Goal: Information Seeking & Learning: Learn about a topic

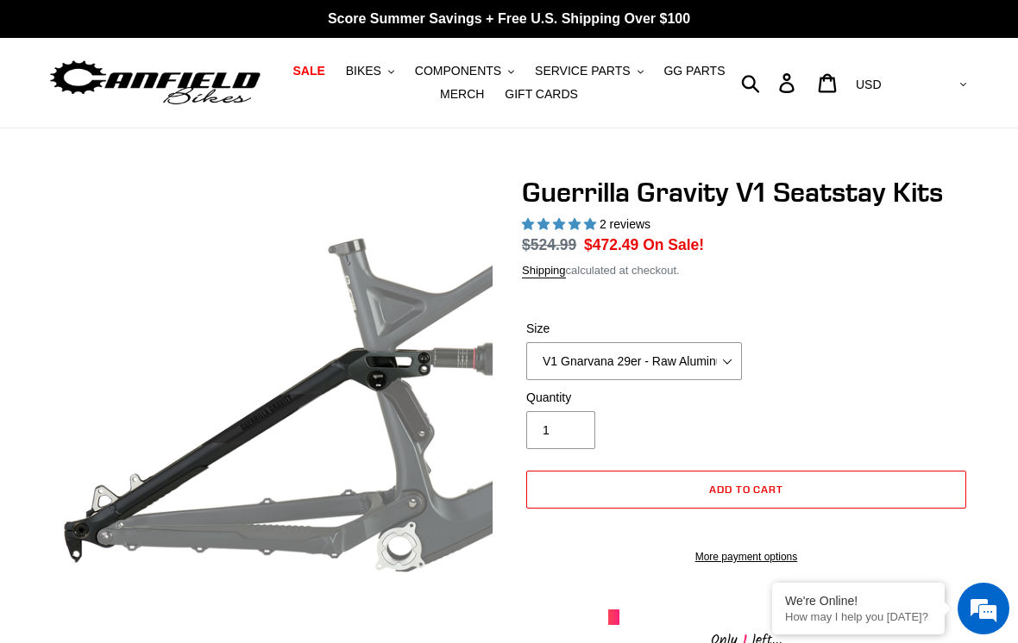
select select "highest-rating"
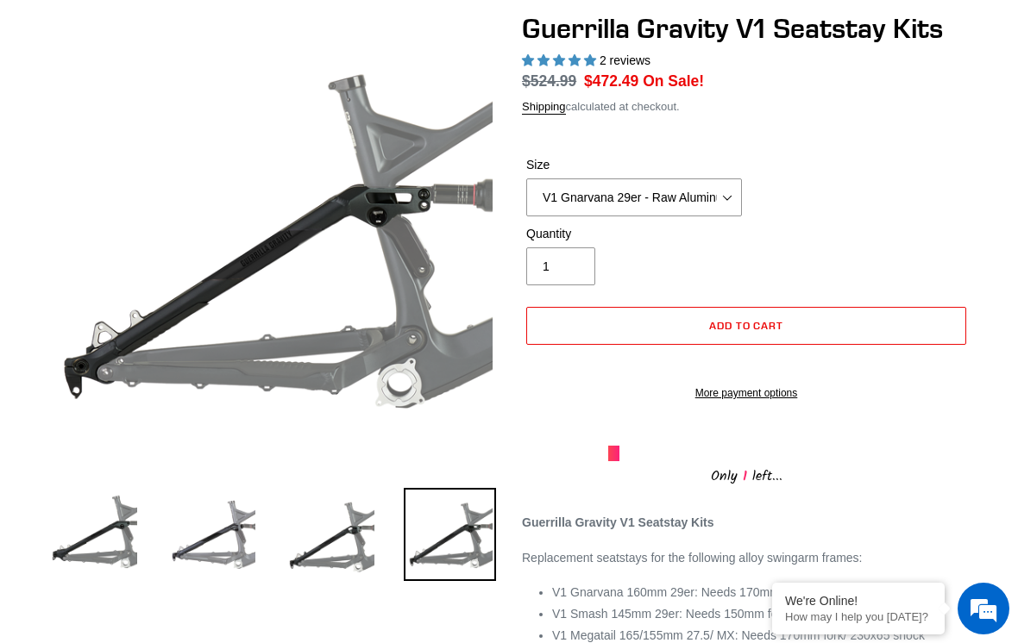
scroll to position [166, 0]
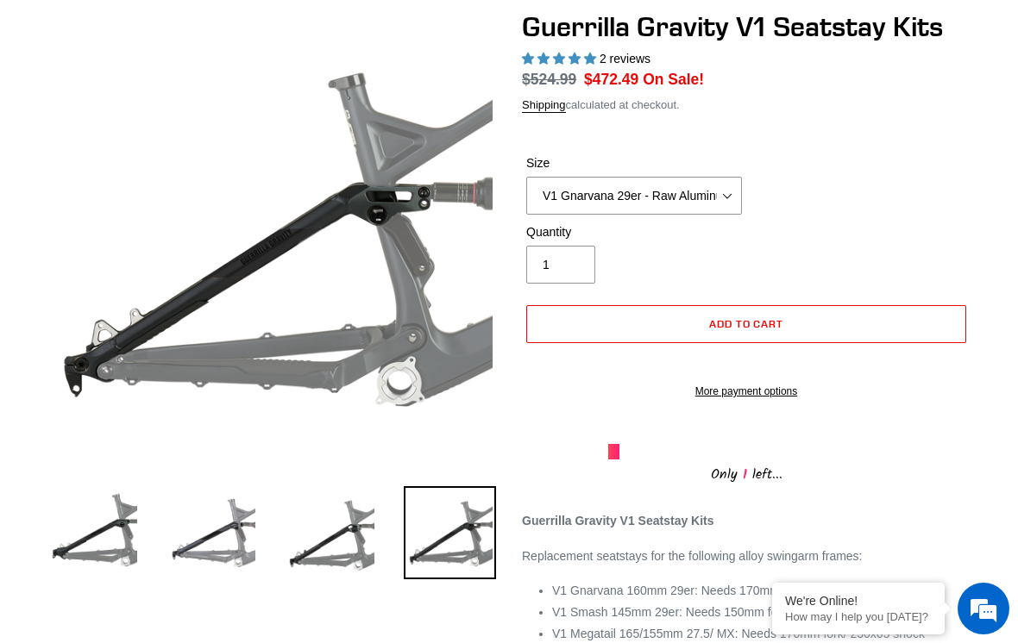
click at [344, 552] on img at bounding box center [331, 532] width 93 height 93
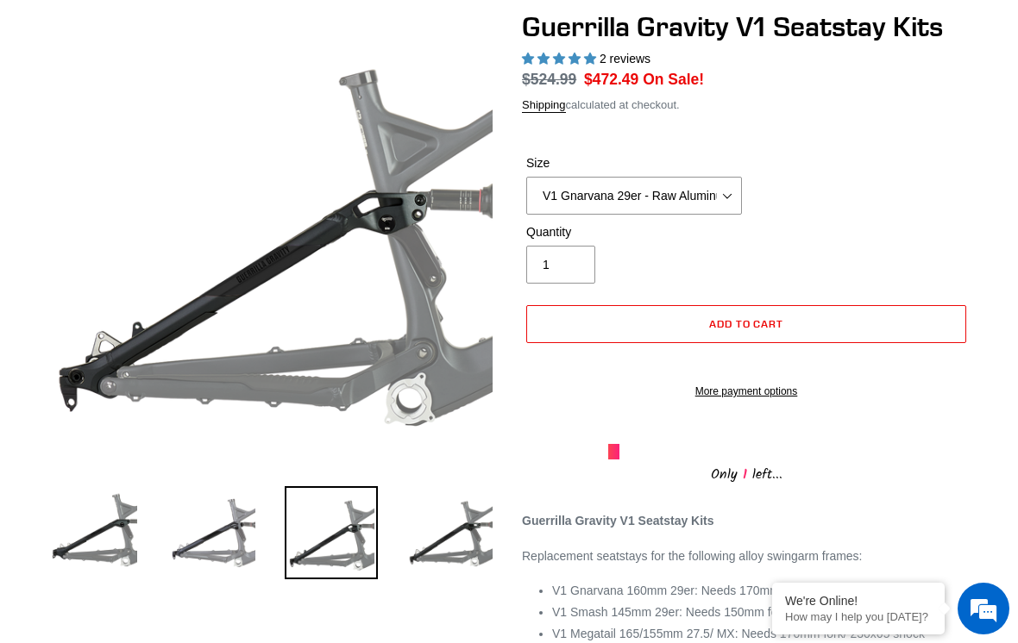
click at [443, 549] on img at bounding box center [450, 532] width 93 height 93
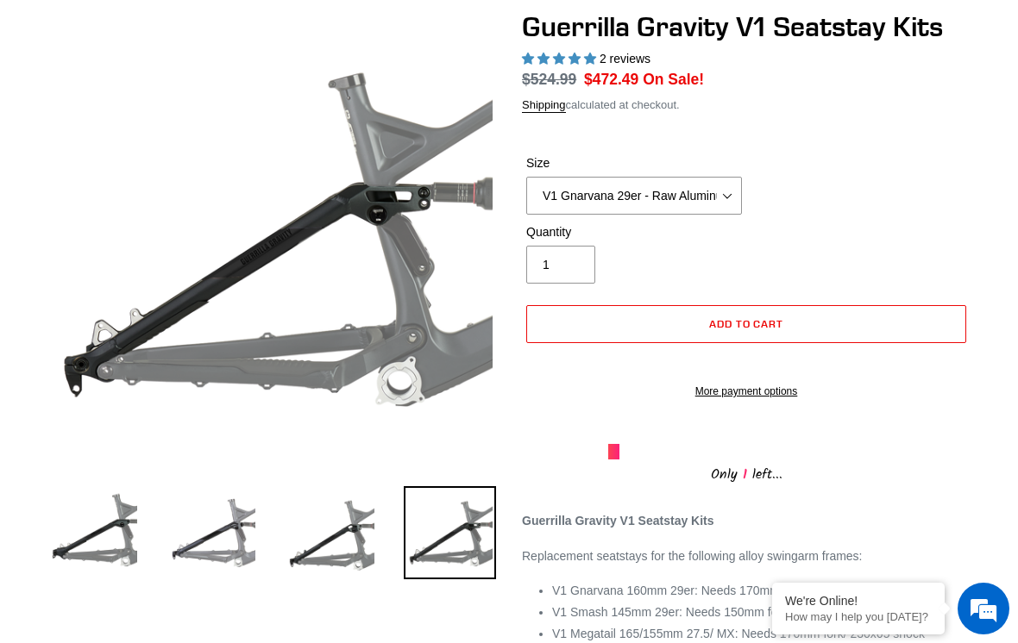
click at [224, 555] on img at bounding box center [212, 532] width 93 height 93
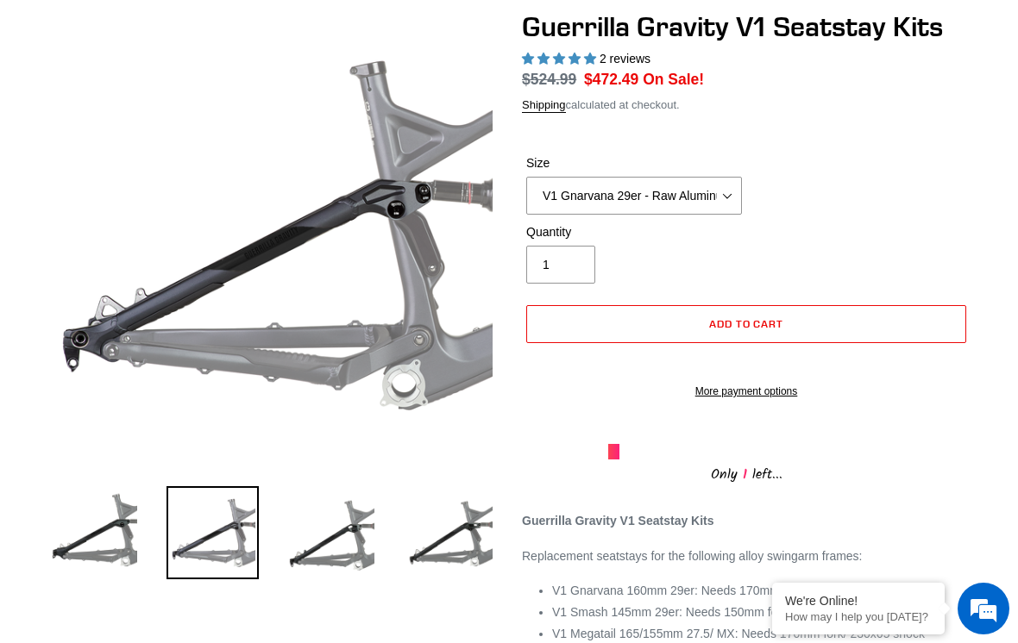
click at [101, 555] on img at bounding box center [93, 532] width 93 height 93
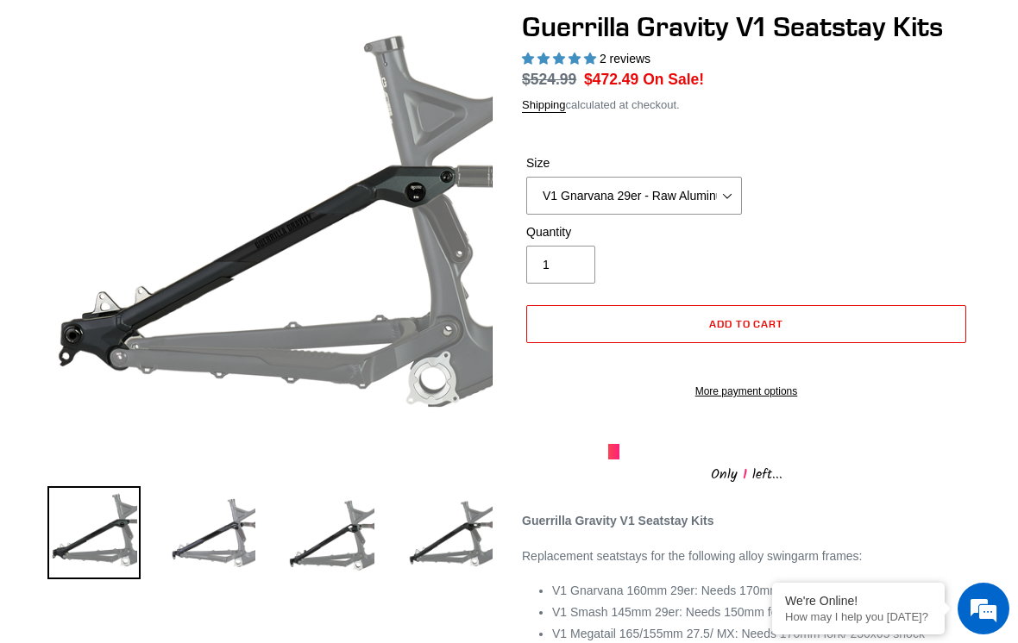
click at [233, 546] on img at bounding box center [212, 532] width 93 height 93
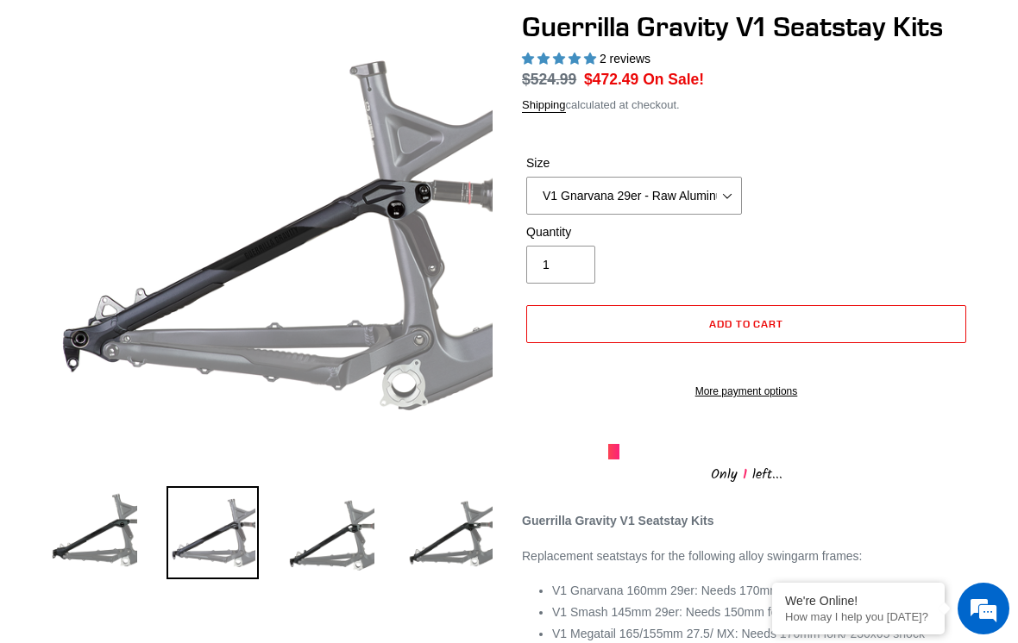
click at [446, 547] on img at bounding box center [450, 532] width 93 height 93
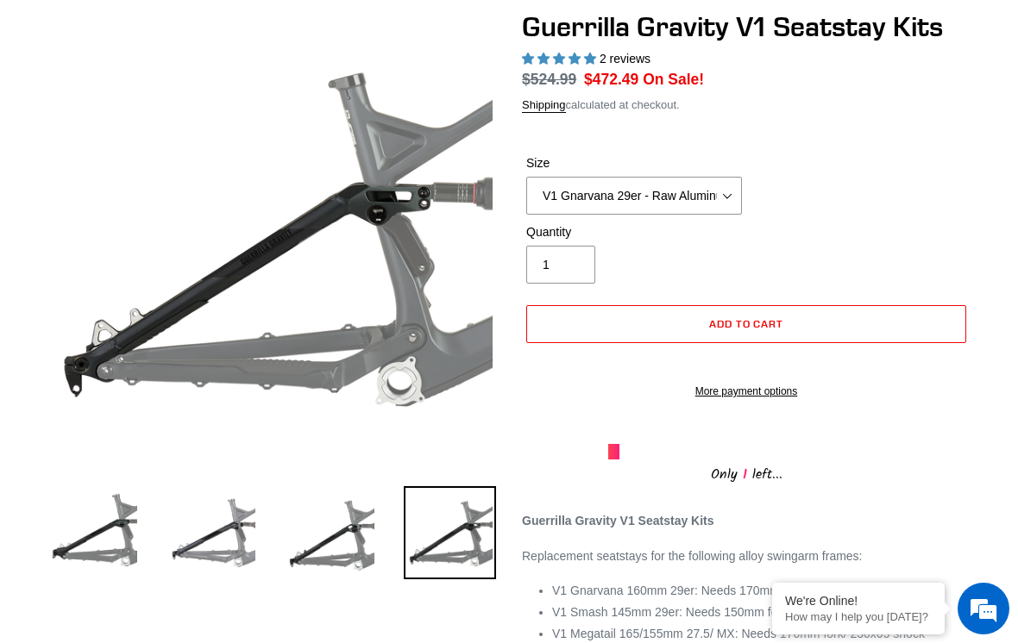
scroll to position [0, 0]
click at [338, 545] on img at bounding box center [331, 532] width 93 height 93
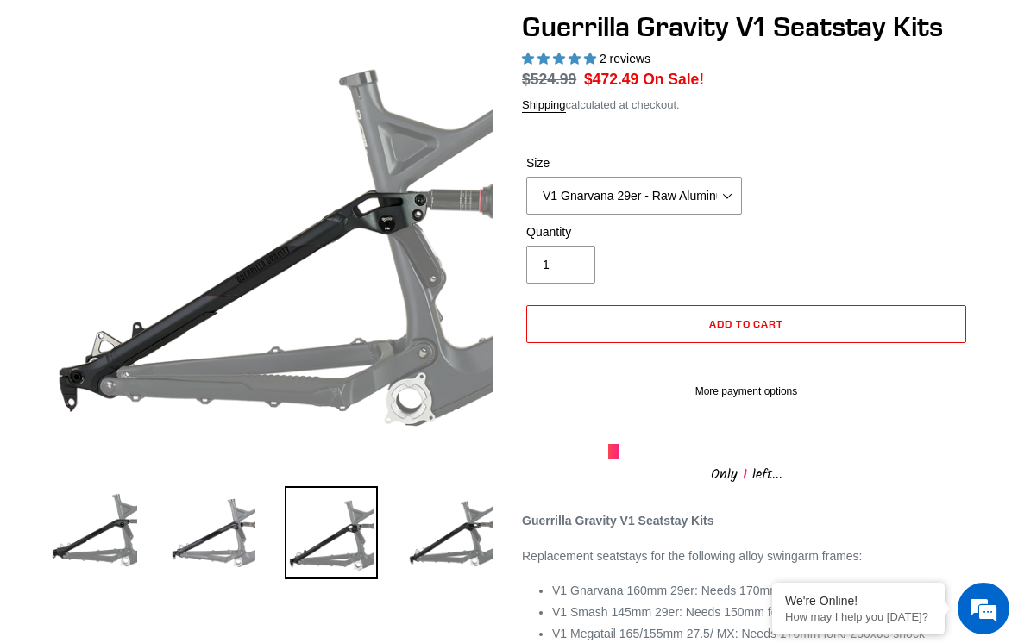
click at [452, 555] on img at bounding box center [450, 532] width 93 height 93
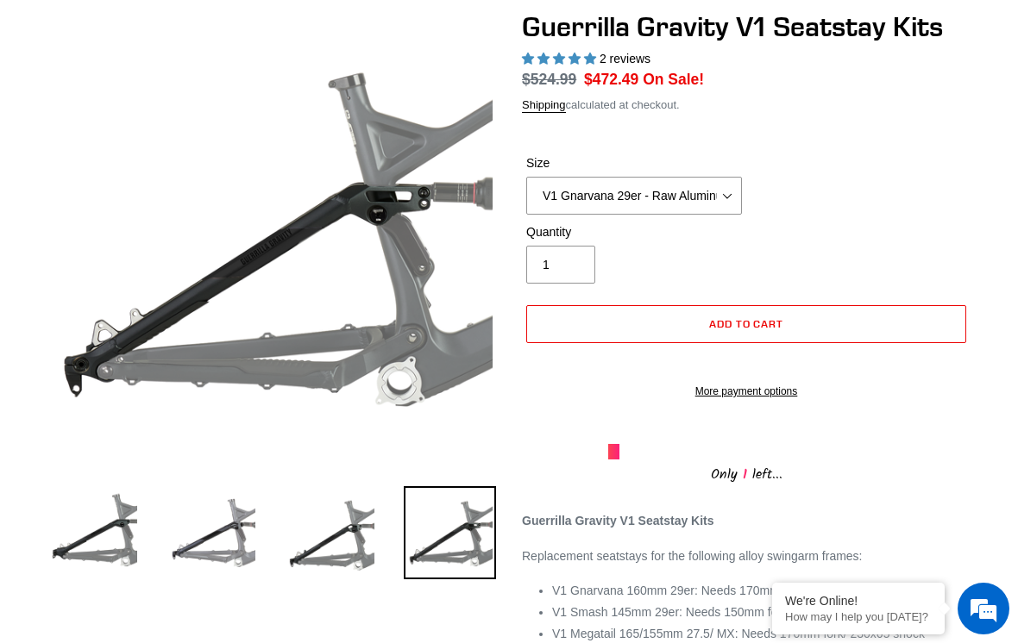
click at [331, 558] on img at bounding box center [331, 532] width 93 height 93
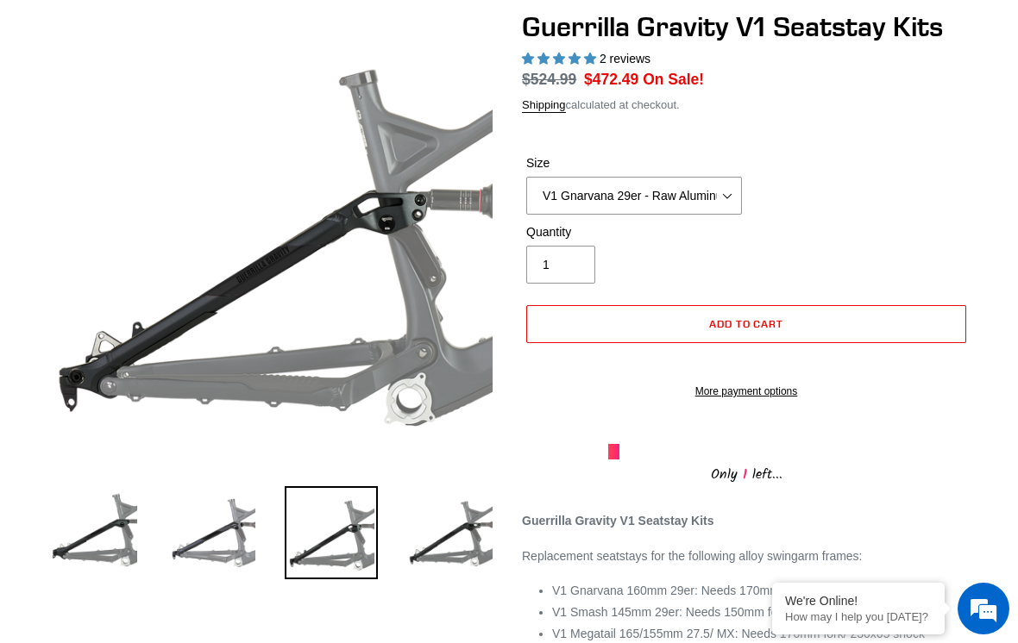
click at [443, 553] on img at bounding box center [450, 532] width 93 height 93
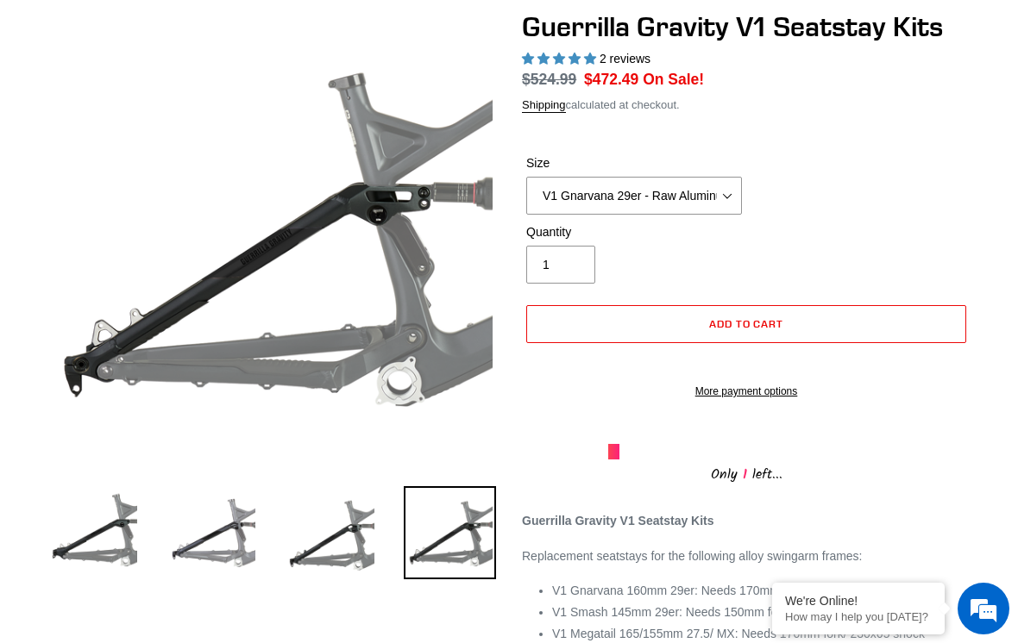
click at [365, 564] on img at bounding box center [331, 532] width 93 height 93
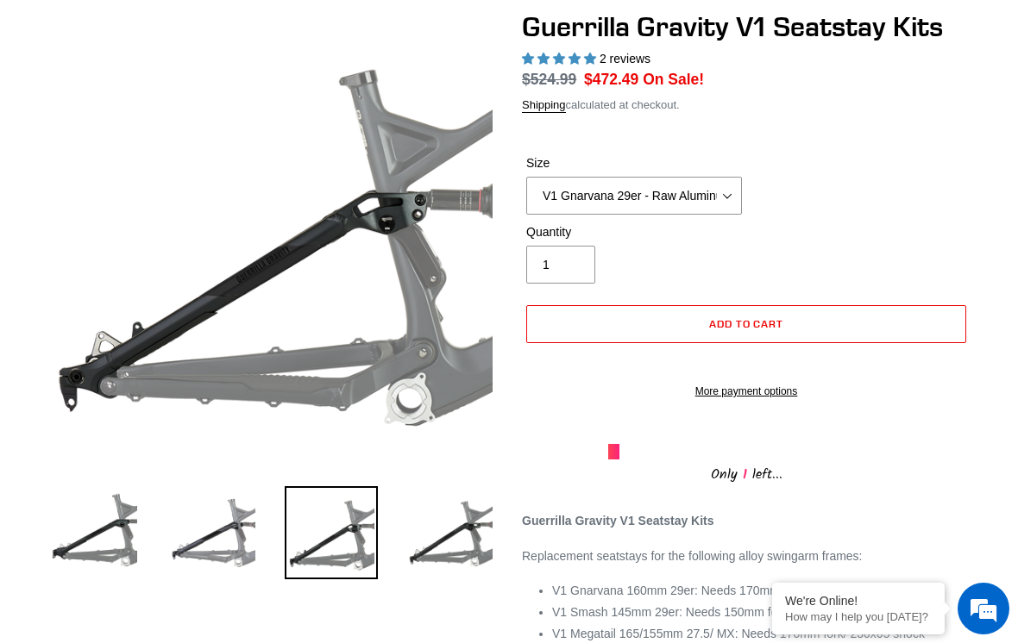
click at [448, 565] on img at bounding box center [450, 532] width 93 height 93
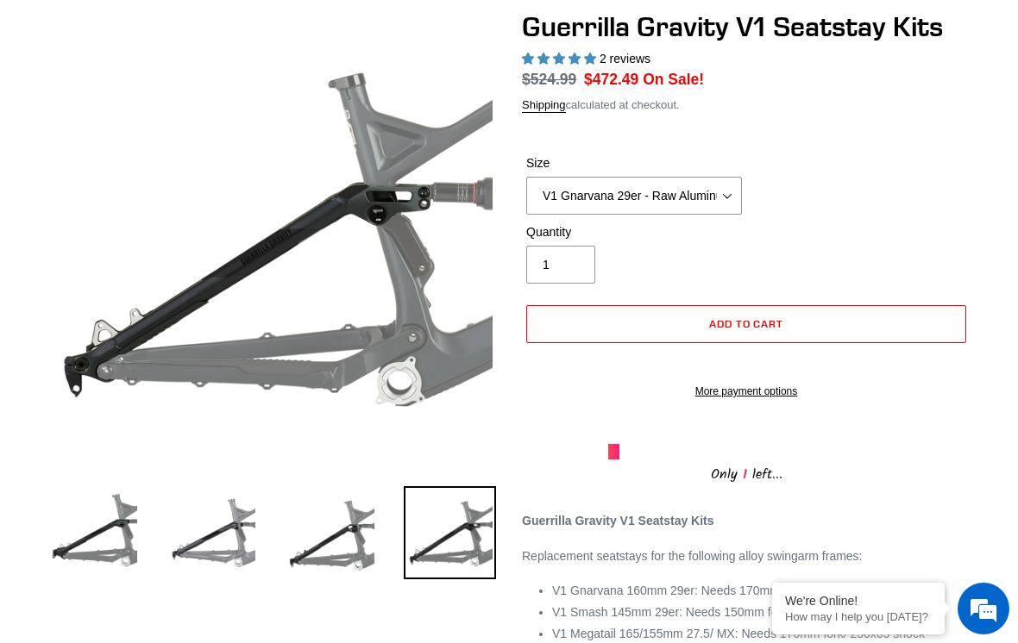
click at [341, 543] on img at bounding box center [331, 532] width 93 height 93
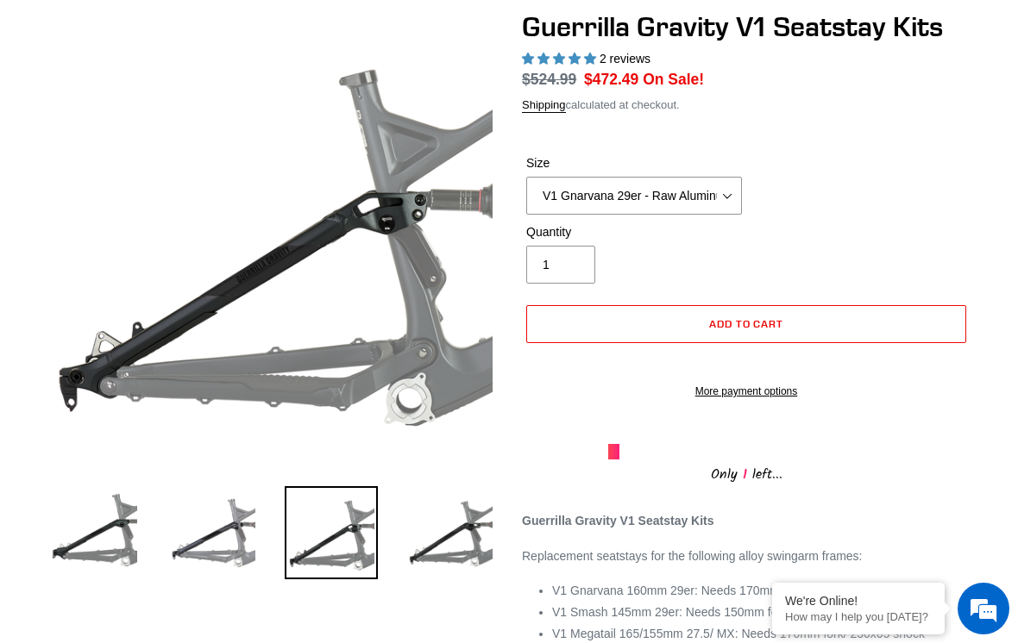
click at [447, 553] on img at bounding box center [450, 532] width 93 height 93
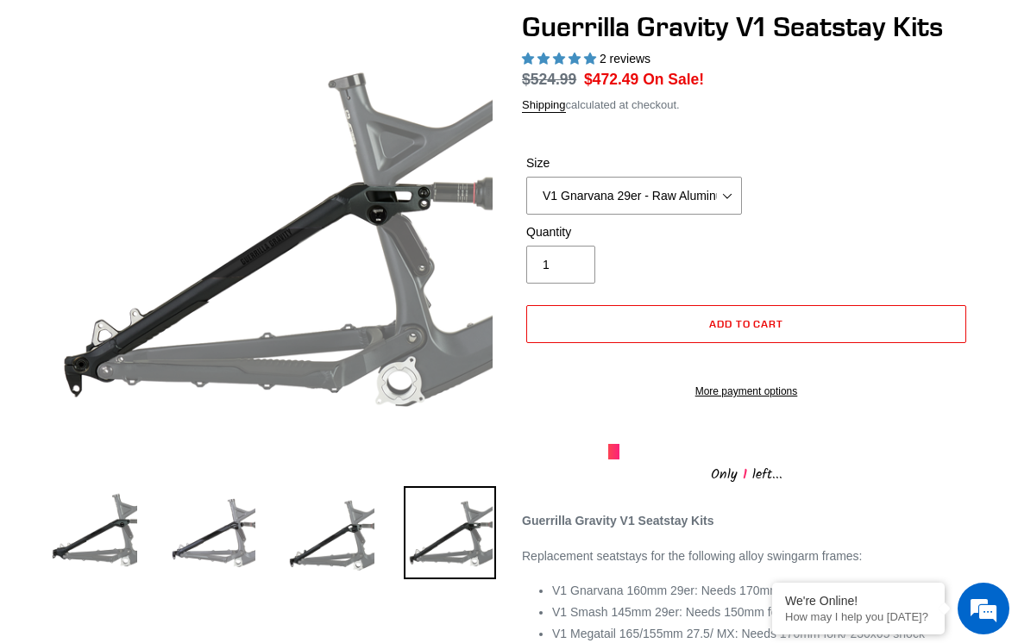
click at [338, 545] on img at bounding box center [331, 532] width 93 height 93
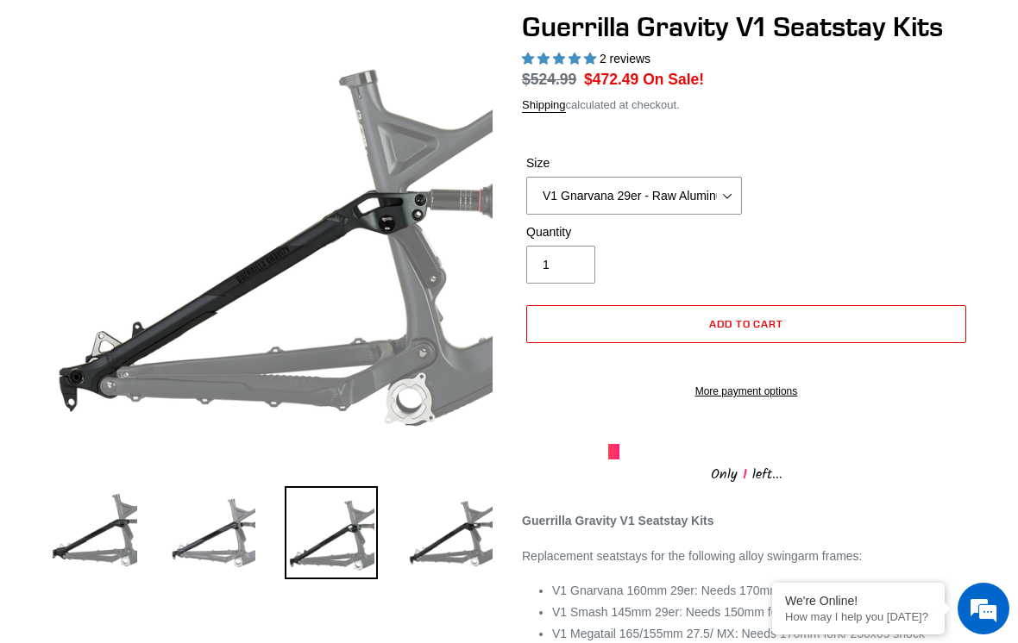
click at [434, 544] on img at bounding box center [450, 532] width 93 height 93
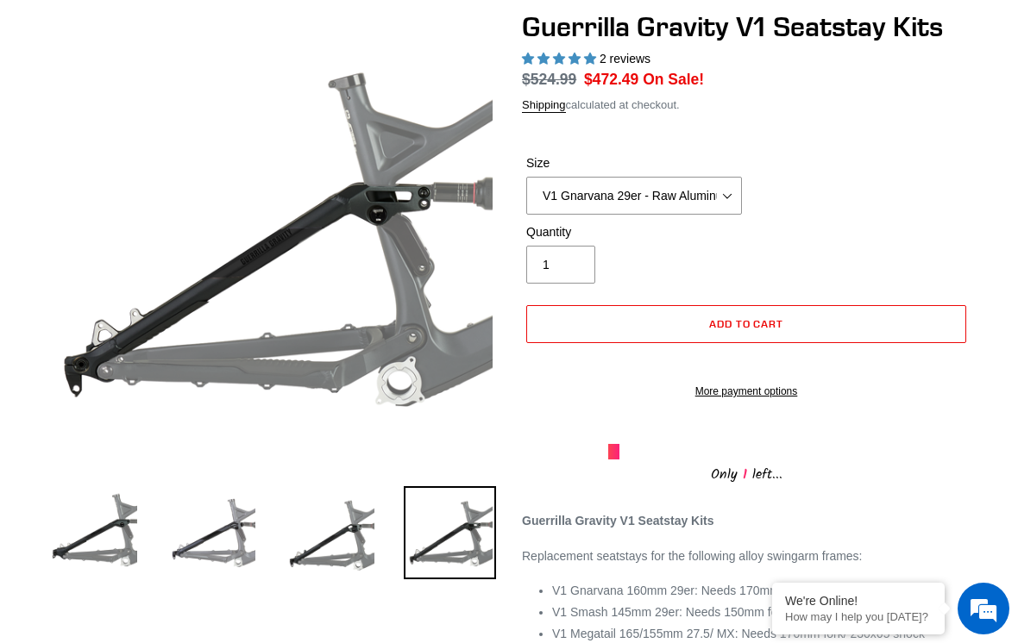
click at [361, 551] on img at bounding box center [331, 532] width 93 height 93
click at [429, 546] on img at bounding box center [450, 532] width 93 height 93
click at [331, 521] on img at bounding box center [331, 532] width 93 height 93
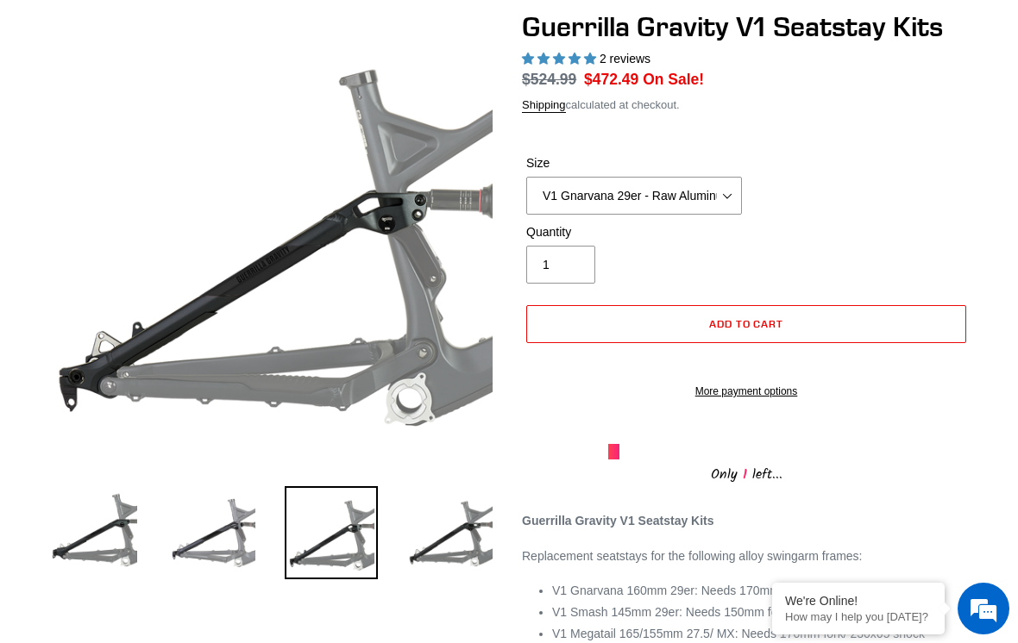
click at [393, 521] on li at bounding box center [437, 537] width 119 height 98
click at [315, 511] on img at bounding box center [331, 532] width 93 height 93
click at [374, 499] on img at bounding box center [331, 532] width 93 height 93
click at [434, 524] on img at bounding box center [450, 532] width 93 height 93
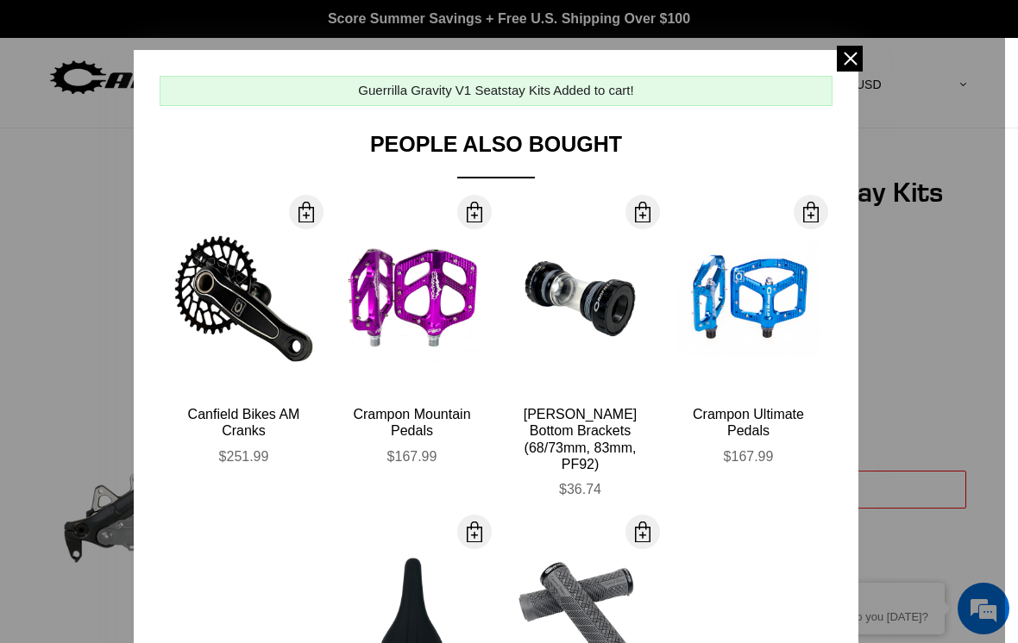
click at [838, 66] on span at bounding box center [850, 59] width 26 height 26
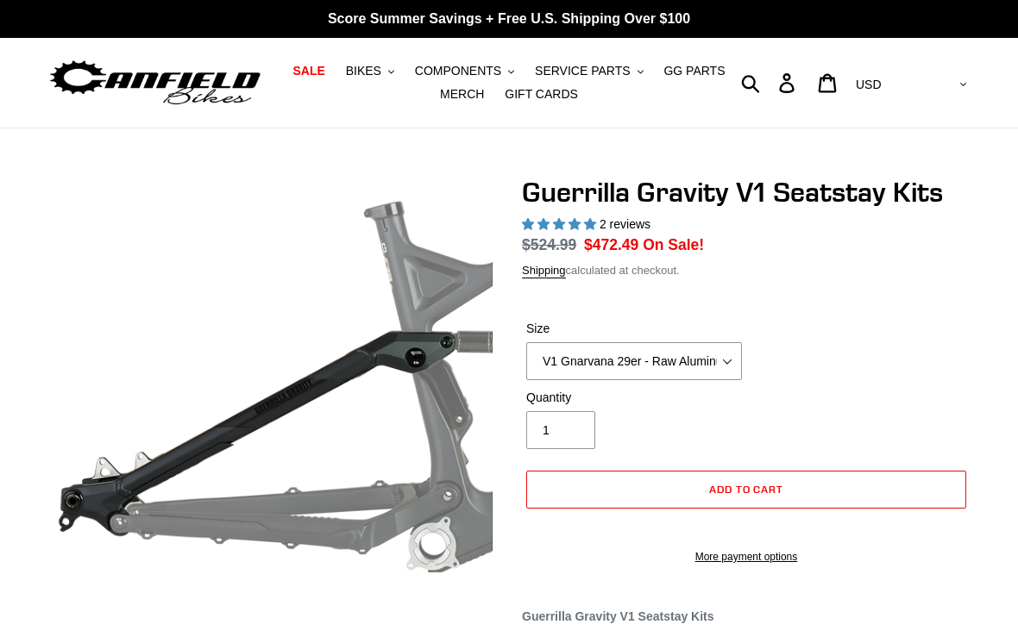
select select "highest-rating"
